Goal: Task Accomplishment & Management: Use online tool/utility

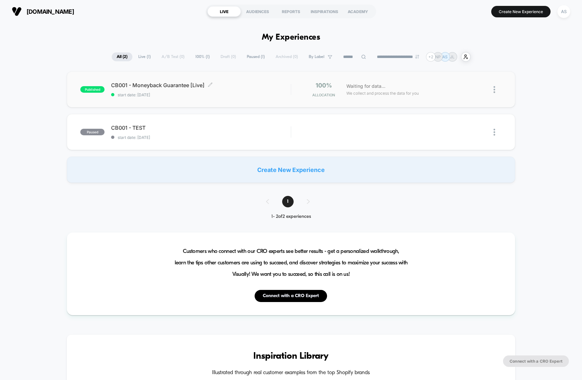
click at [177, 85] on span "CB001 - Moneyback Guarantee [Live] Click to edit experience details" at bounding box center [201, 85] width 180 height 7
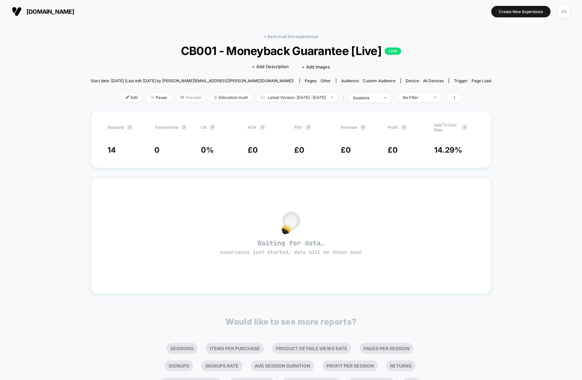
click at [186, 96] on span "Preview" at bounding box center [190, 97] width 31 height 9
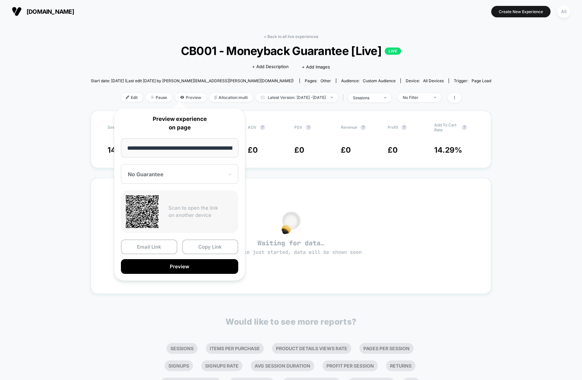
click at [179, 169] on div "No Guarantee" at bounding box center [179, 174] width 117 height 20
click at [147, 205] on div "Guarantee" at bounding box center [179, 209] width 111 height 12
click at [201, 247] on button "Copy Link" at bounding box center [210, 246] width 56 height 15
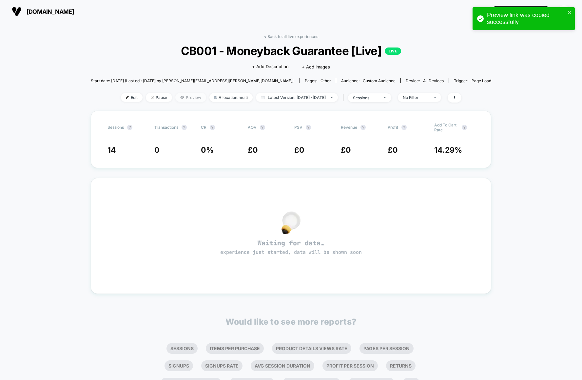
click at [177, 97] on span "Preview" at bounding box center [190, 97] width 31 height 9
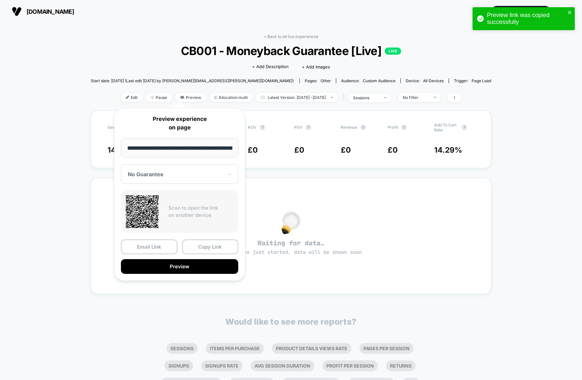
click at [193, 171] on div "No Guarantee" at bounding box center [175, 174] width 97 height 8
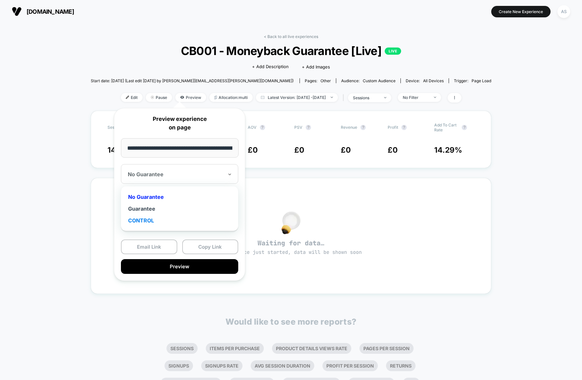
click at [150, 215] on div "CONTROL" at bounding box center [179, 221] width 111 height 12
click at [198, 246] on button "Copy Link" at bounding box center [210, 246] width 56 height 15
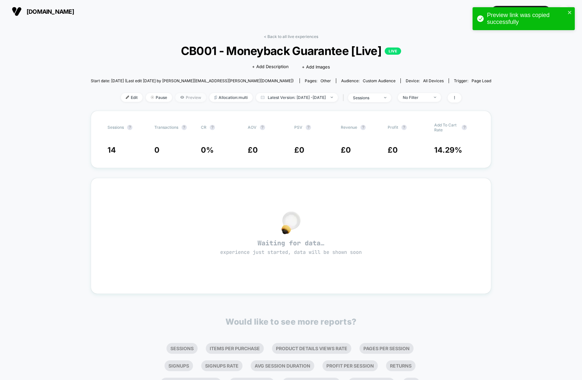
click at [177, 97] on span "Preview" at bounding box center [190, 97] width 31 height 9
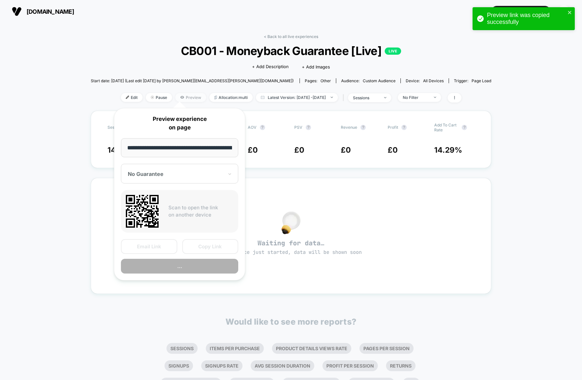
scroll to position [0, 100]
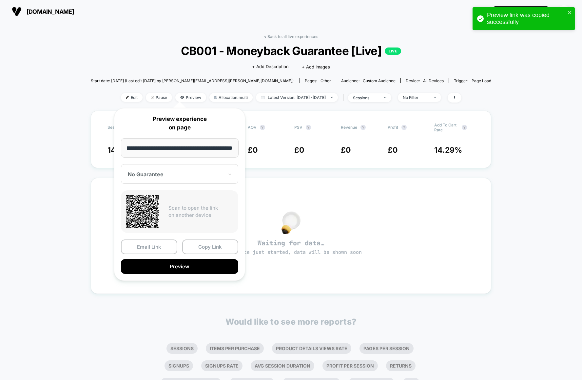
click at [152, 172] on div at bounding box center [176, 174] width 96 height 7
click at [134, 217] on div "CONTROL" at bounding box center [179, 221] width 111 height 12
click at [200, 245] on button "Copy Link" at bounding box center [210, 246] width 56 height 15
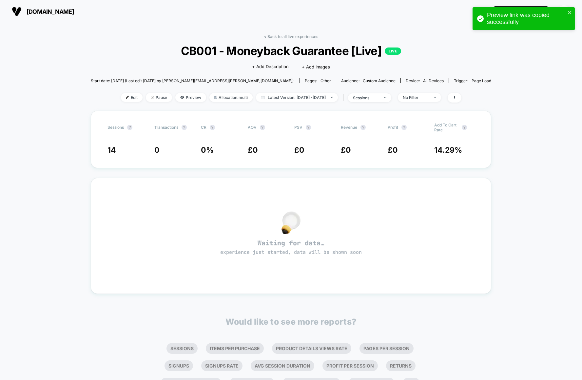
click at [498, 186] on div "< Back to all live experiences CB001 - Moneyback Guarantee [Live] LIVE Click to…" at bounding box center [291, 226] width 582 height 406
